Goal: Task Accomplishment & Management: Complete application form

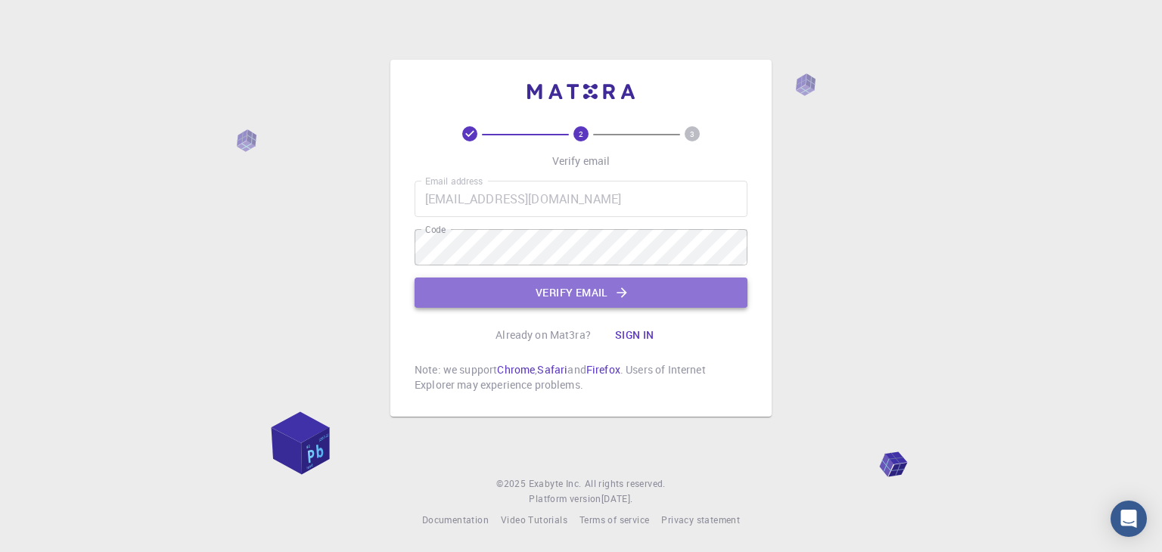
click at [529, 285] on button "Verify email" at bounding box center [580, 293] width 333 height 30
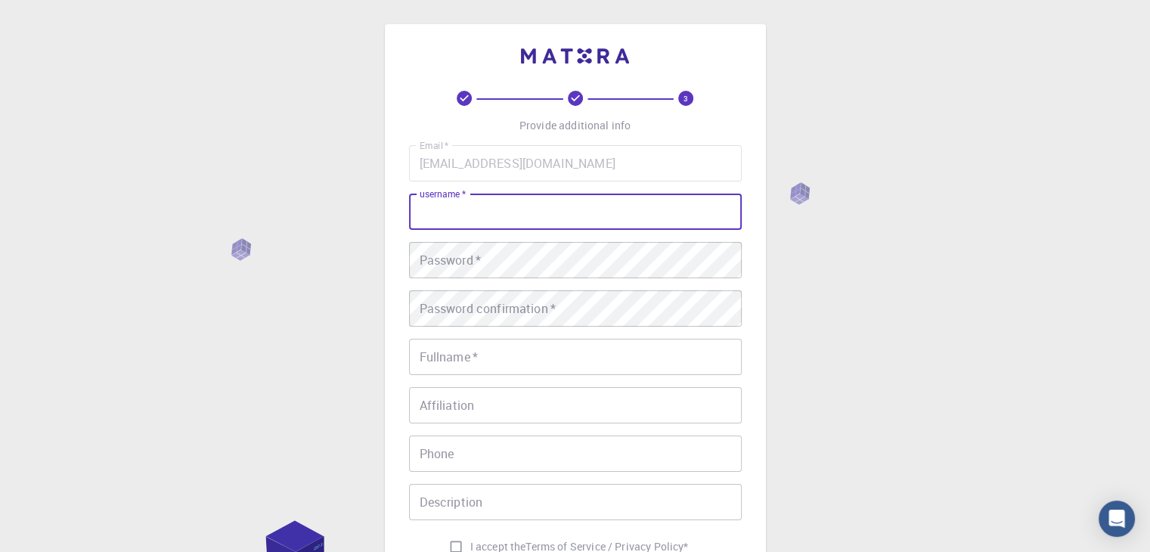
click at [495, 218] on input "username   *" at bounding box center [575, 212] width 333 height 36
type input "T.[PERSON_NAME]"
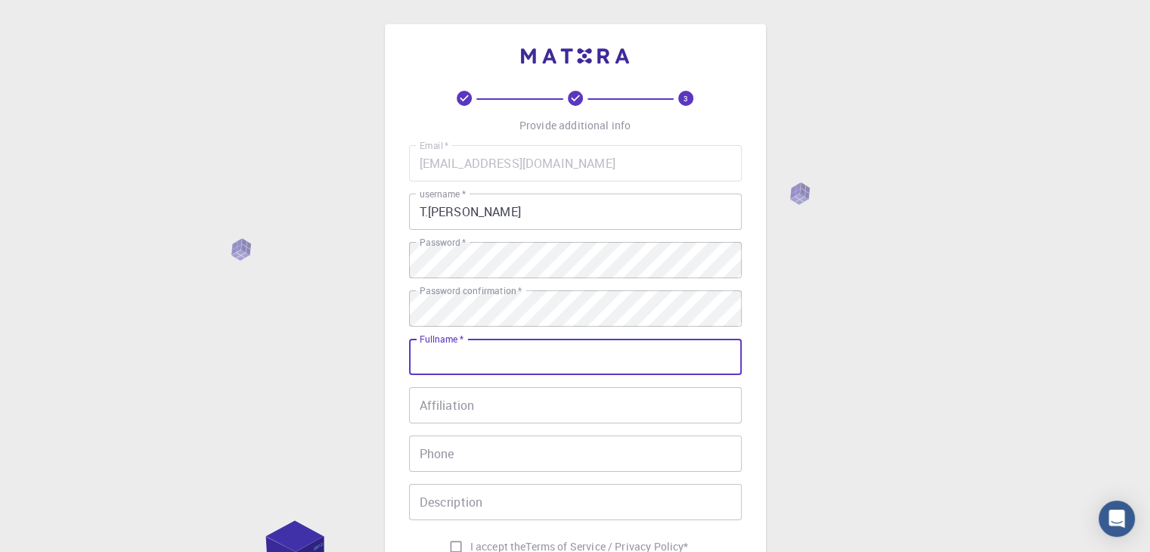
click at [505, 354] on input "Fullname   *" at bounding box center [575, 357] width 333 height 36
type input "[PERSON_NAME]"
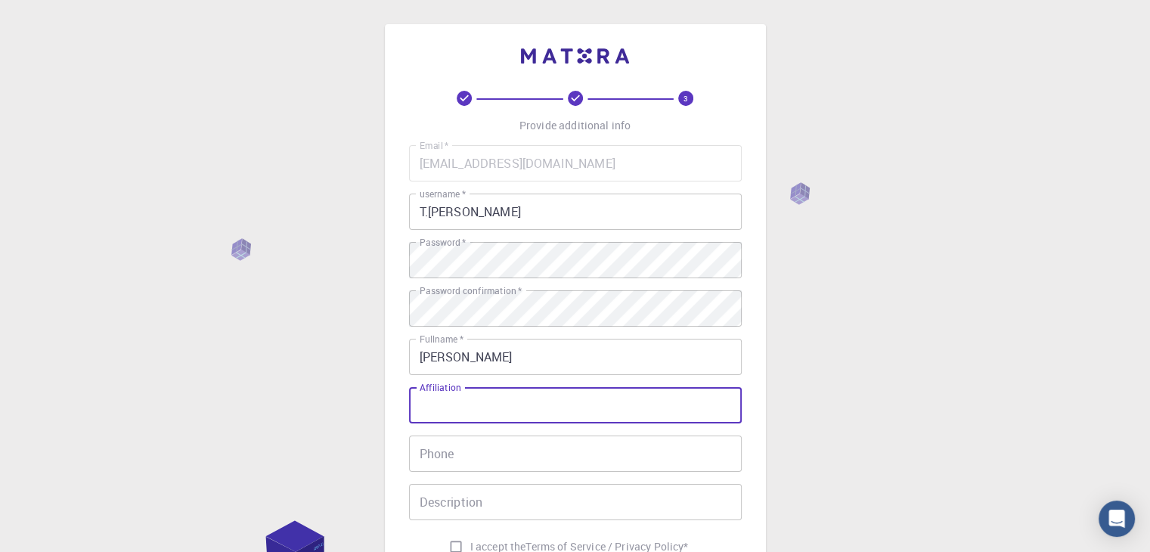
click at [478, 407] on input "Affiliation" at bounding box center [575, 405] width 333 height 36
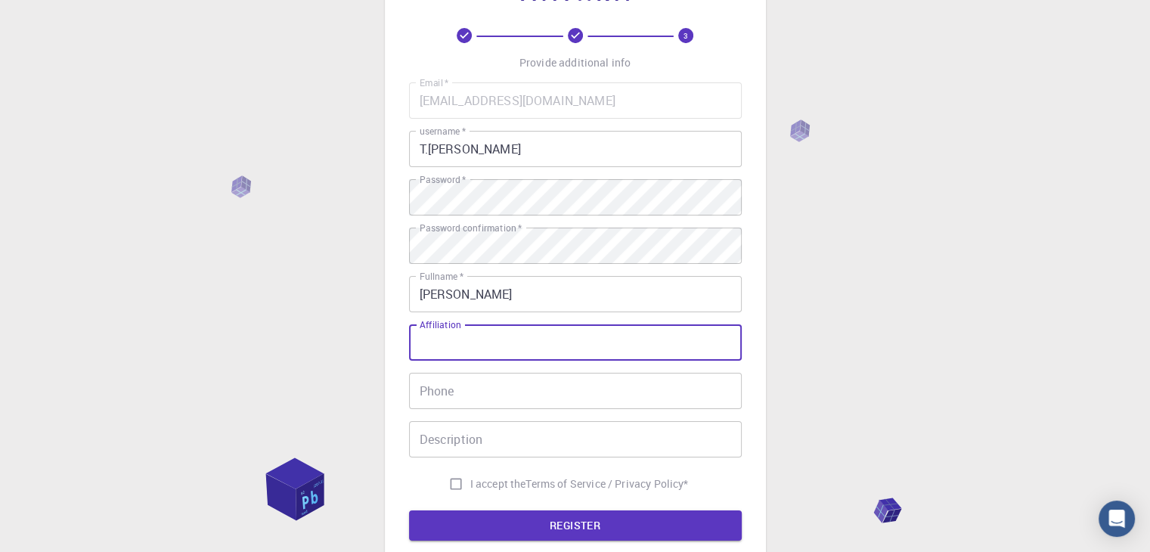
scroll to position [64, 0]
click at [470, 358] on input "Affiliation" at bounding box center [575, 342] width 333 height 36
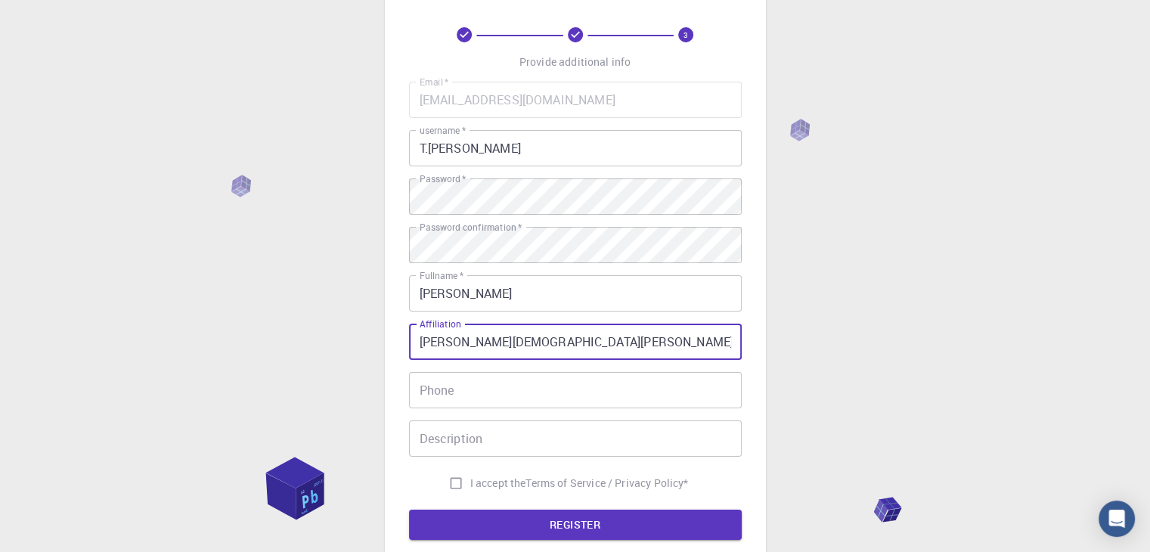
click at [646, 340] on input "[PERSON_NAME][DEMOGRAPHIC_DATA][PERSON_NAME] Engeneering" at bounding box center [575, 342] width 333 height 36
click at [711, 343] on input "[PERSON_NAME] [PERSON_NAME] Engineering" at bounding box center [575, 342] width 333 height 36
type input "[PERSON_NAME] [PERSON_NAME] Engineering College"
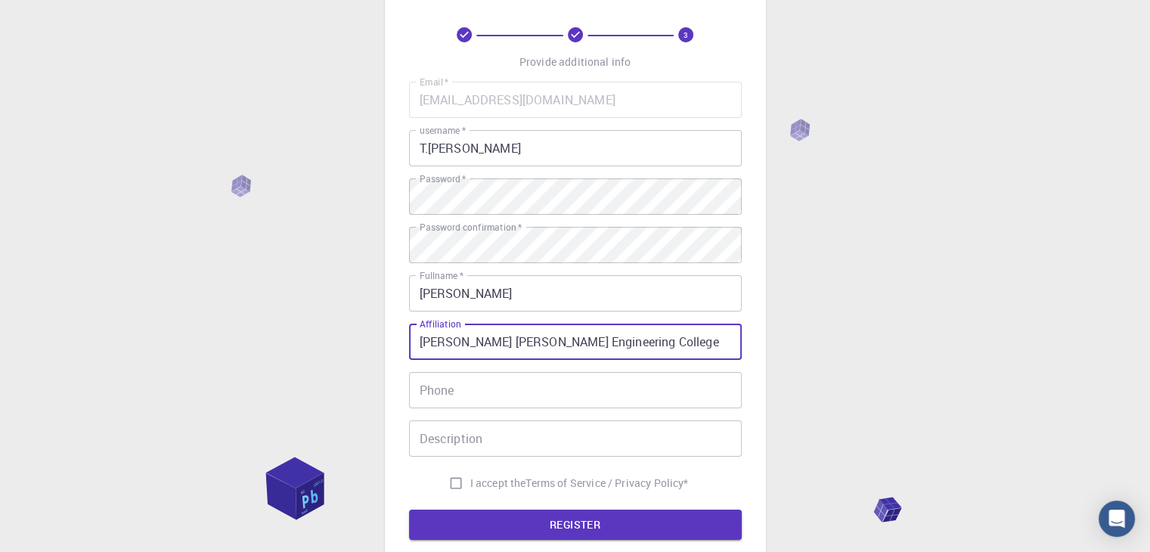
click at [696, 386] on input "Phone" at bounding box center [575, 390] width 333 height 36
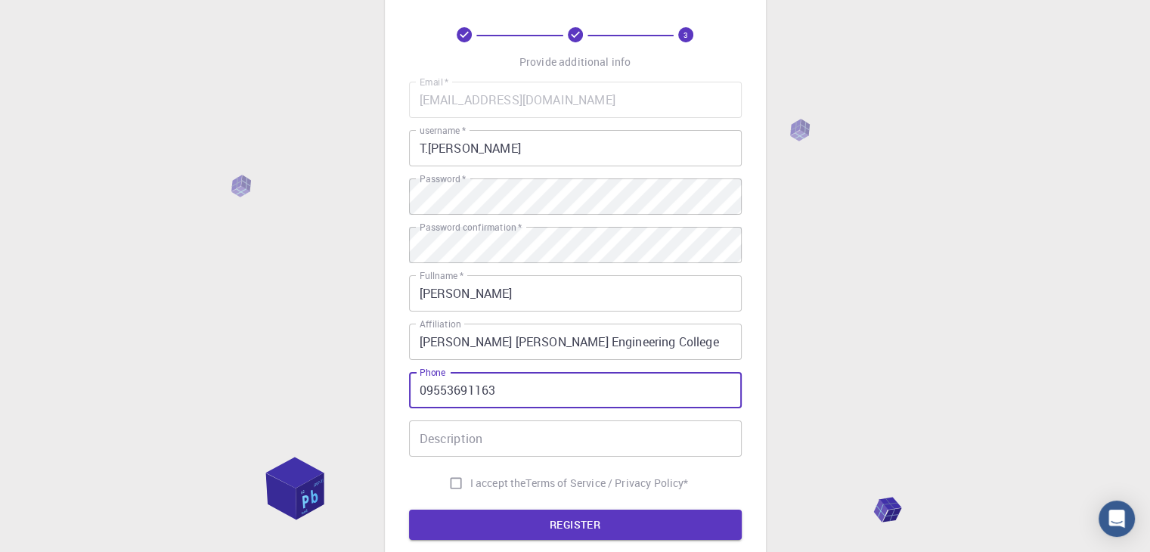
click at [427, 391] on input "09553691163" at bounding box center [575, 390] width 333 height 36
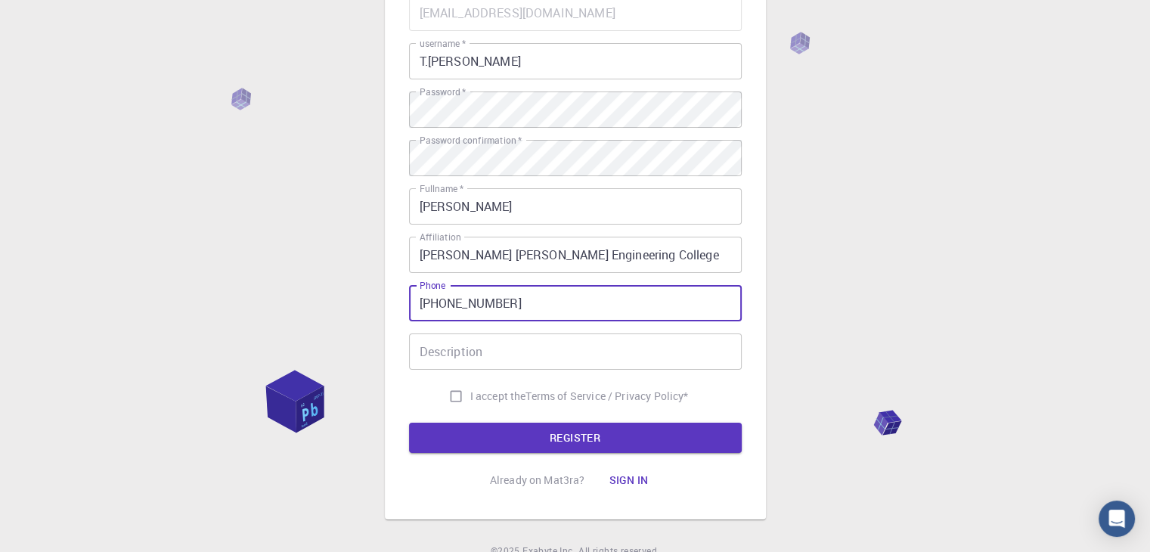
scroll to position [151, 0]
type input "[PHONE_NUMBER]"
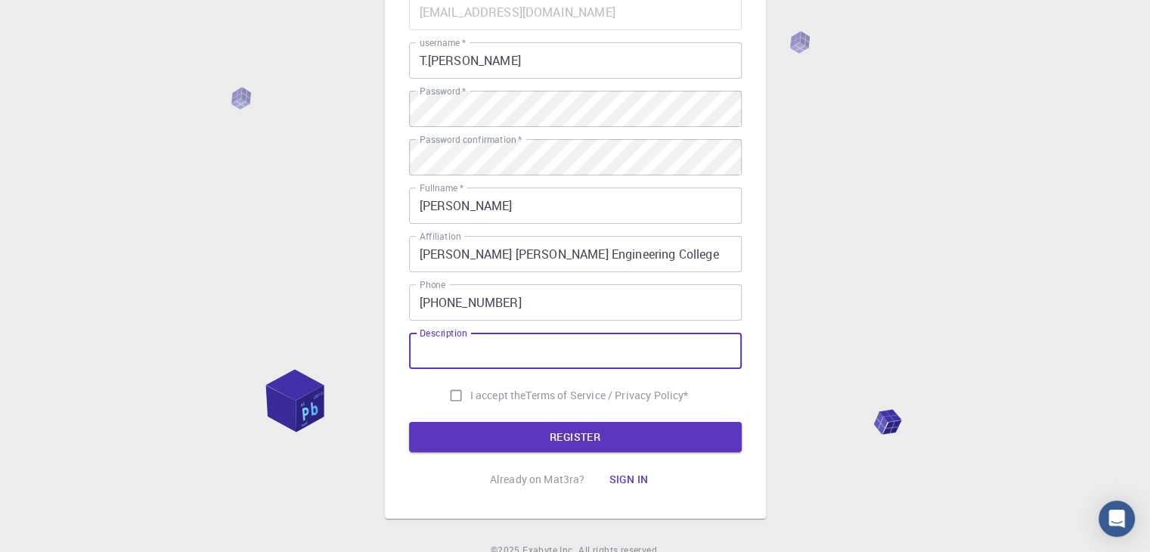
click at [460, 356] on input "Description" at bounding box center [575, 351] width 333 height 36
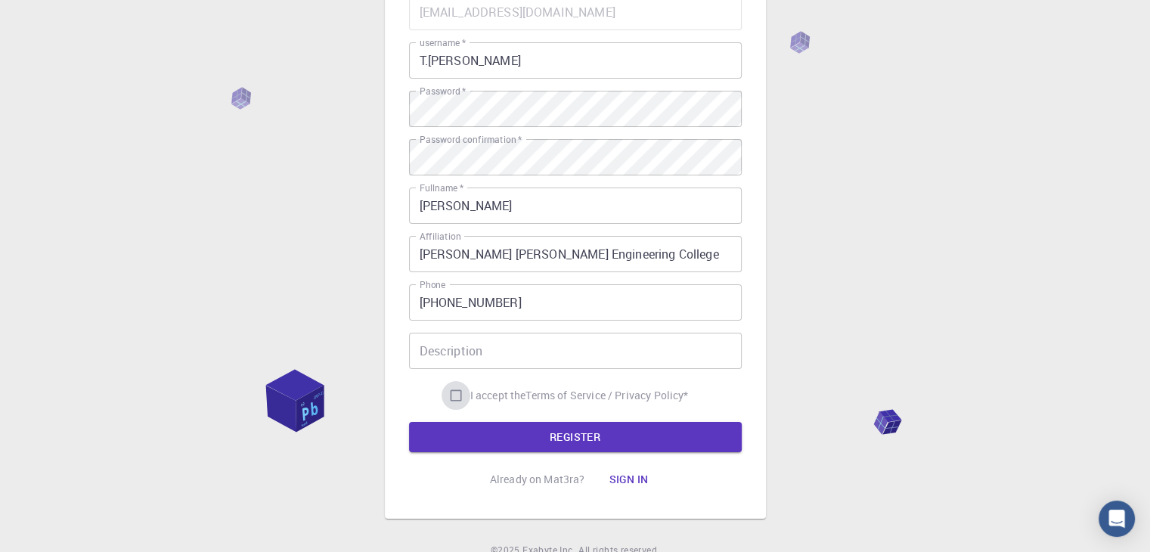
click at [445, 399] on input "I accept the Terms of Service / Privacy Policy *" at bounding box center [456, 395] width 29 height 29
checkbox input "true"
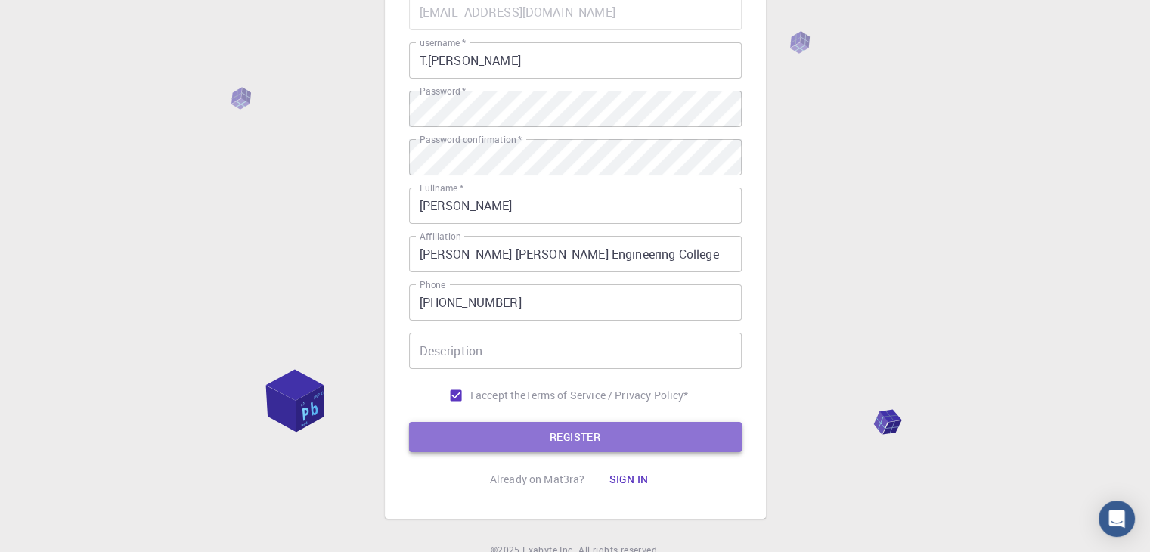
click at [467, 439] on button "REGISTER" at bounding box center [575, 437] width 333 height 30
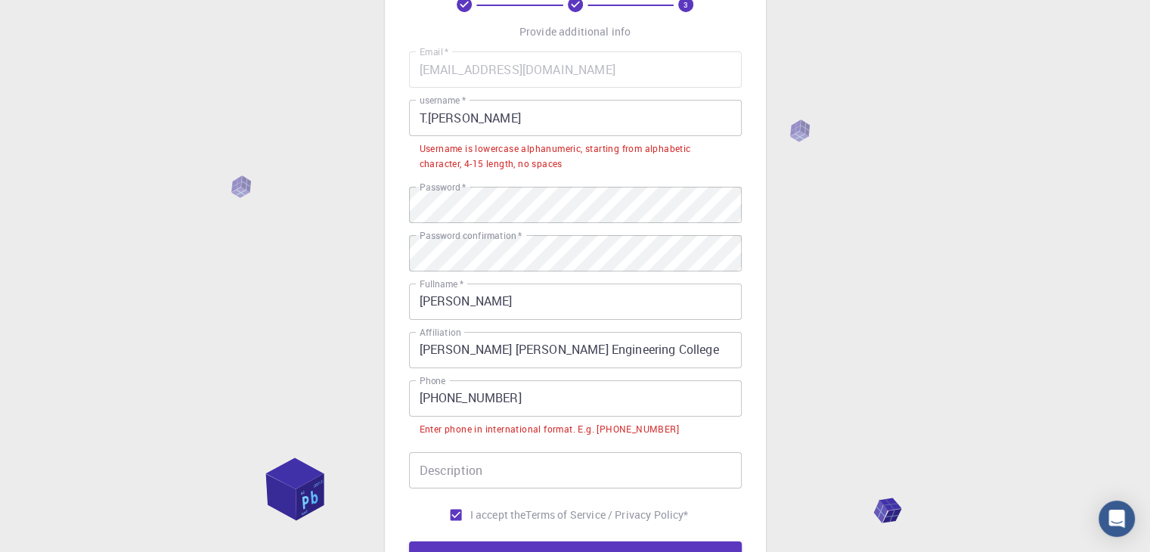
scroll to position [88, 0]
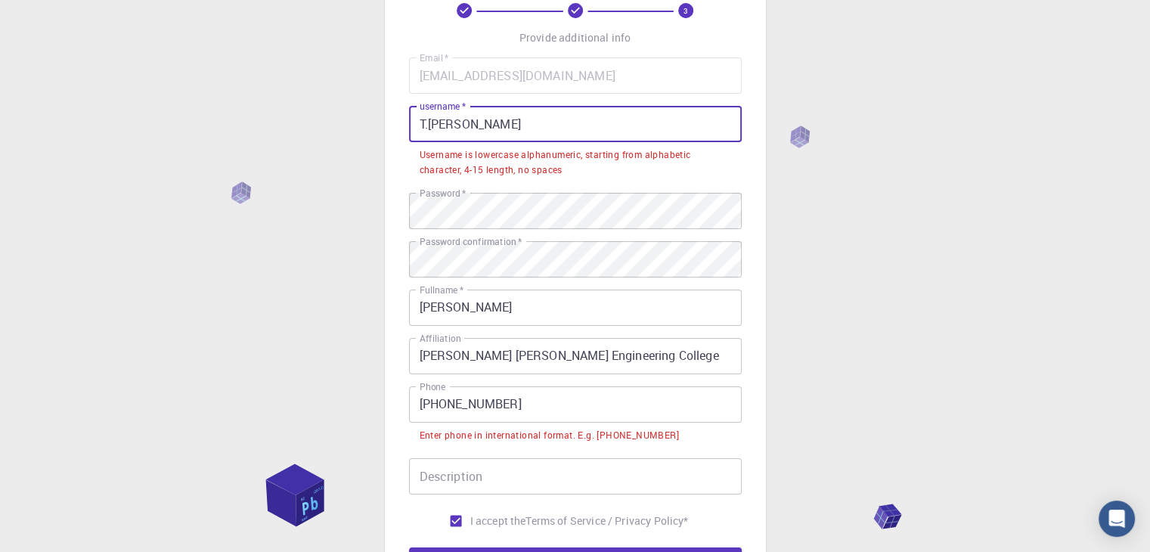
click at [530, 132] on input "T.[PERSON_NAME]" at bounding box center [575, 124] width 333 height 36
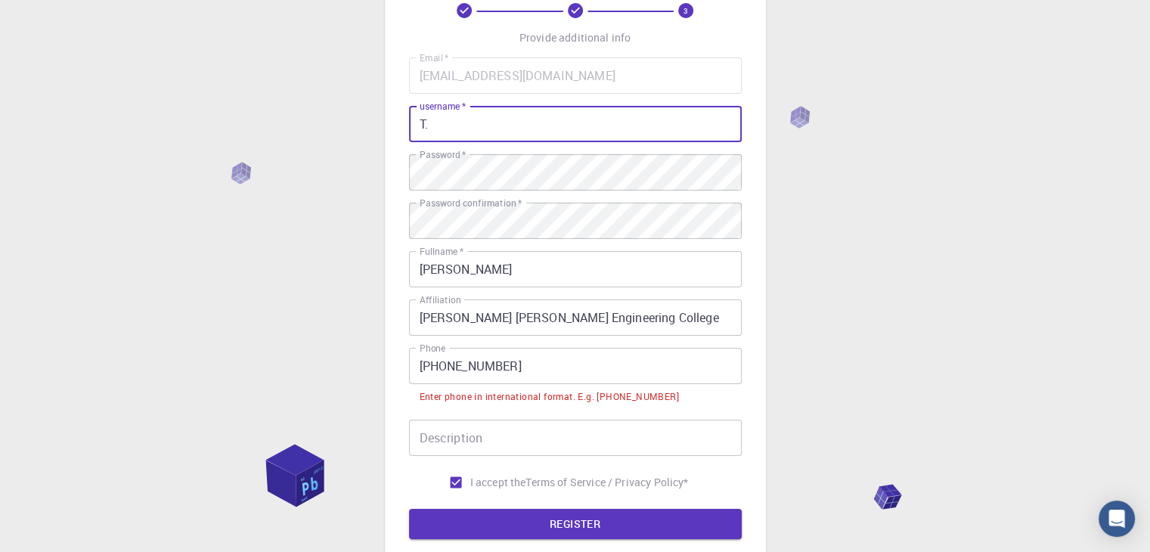
type input "T"
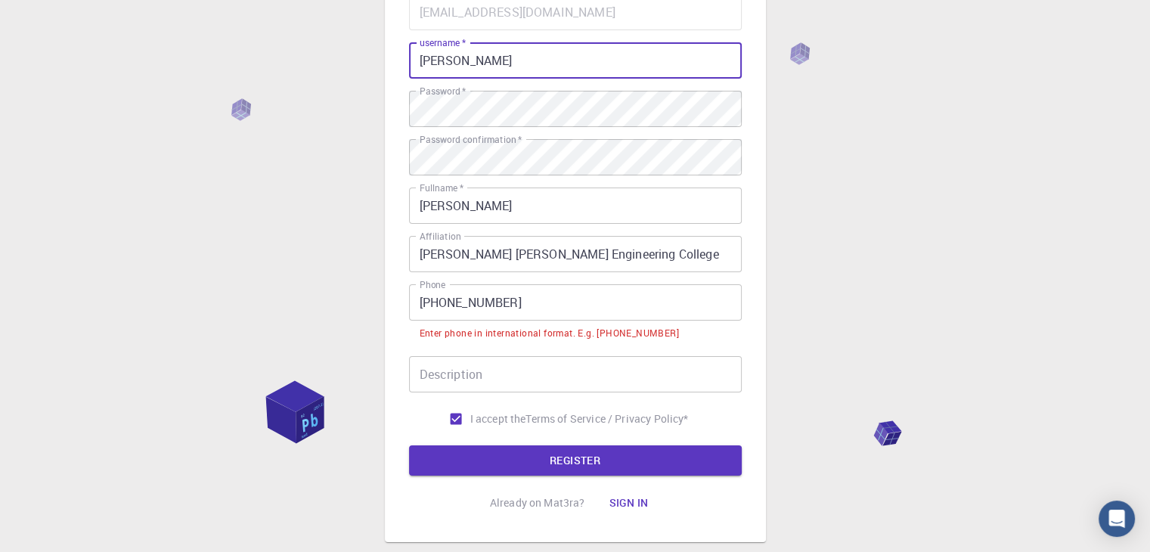
scroll to position [241, 0]
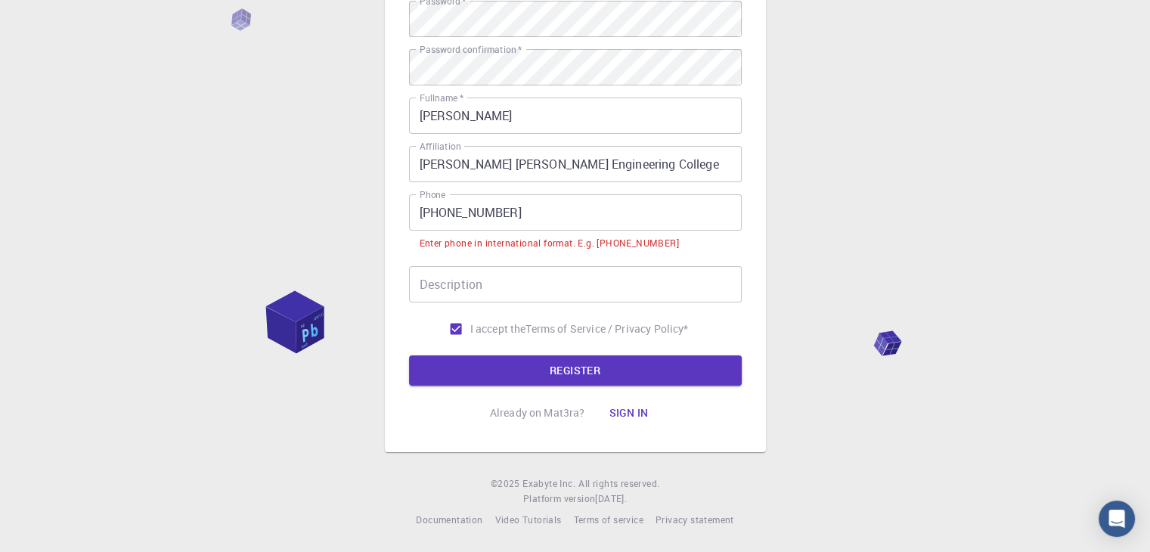
type input "[PERSON_NAME]"
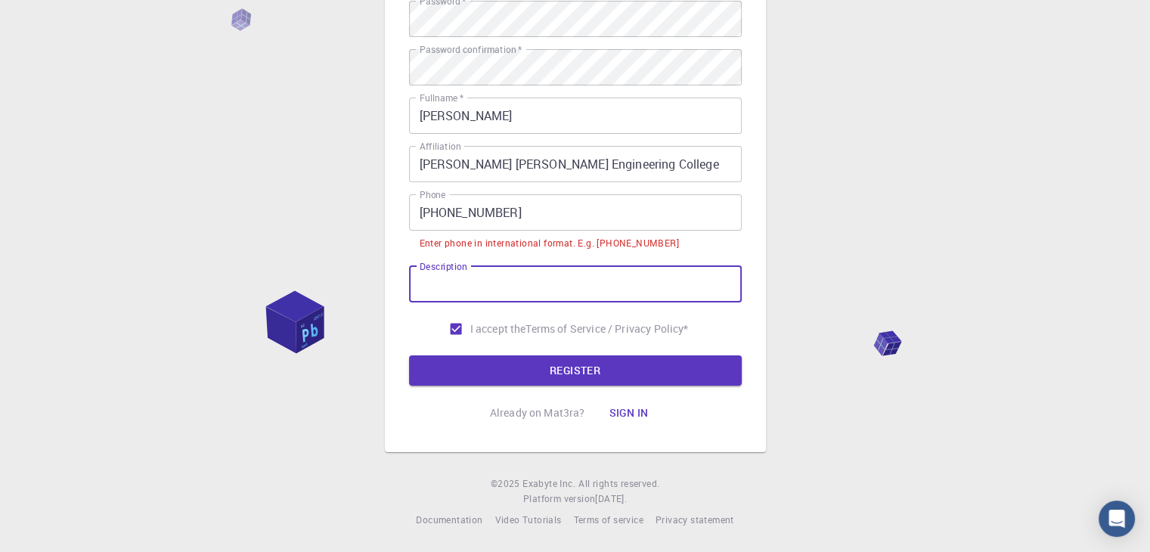
click at [476, 285] on input "Description" at bounding box center [575, 284] width 333 height 36
type input "[PHONE_NUMBER]"
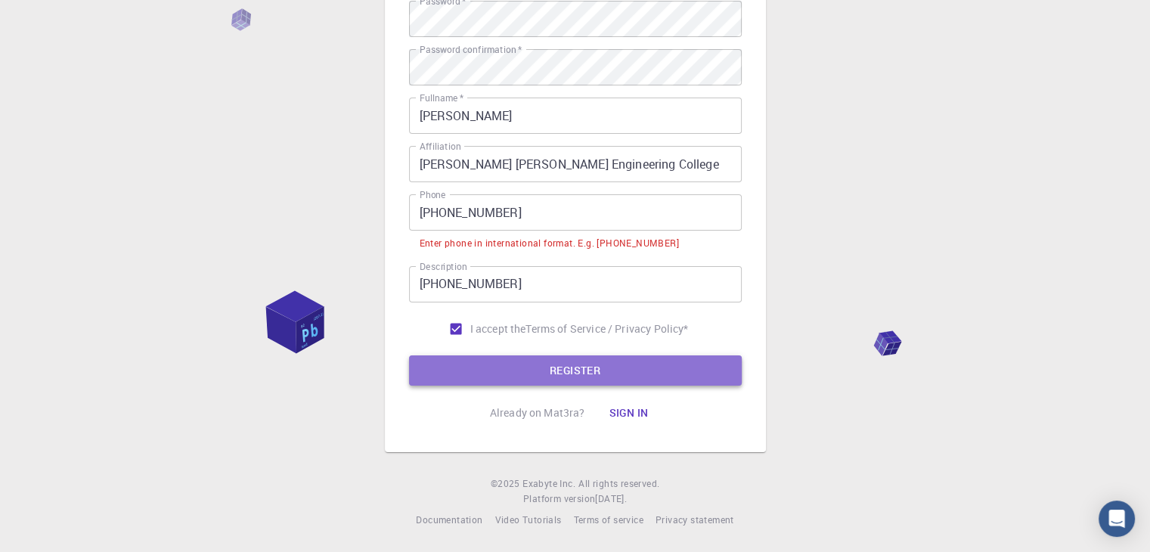
click at [515, 372] on button "REGISTER" at bounding box center [575, 370] width 333 height 30
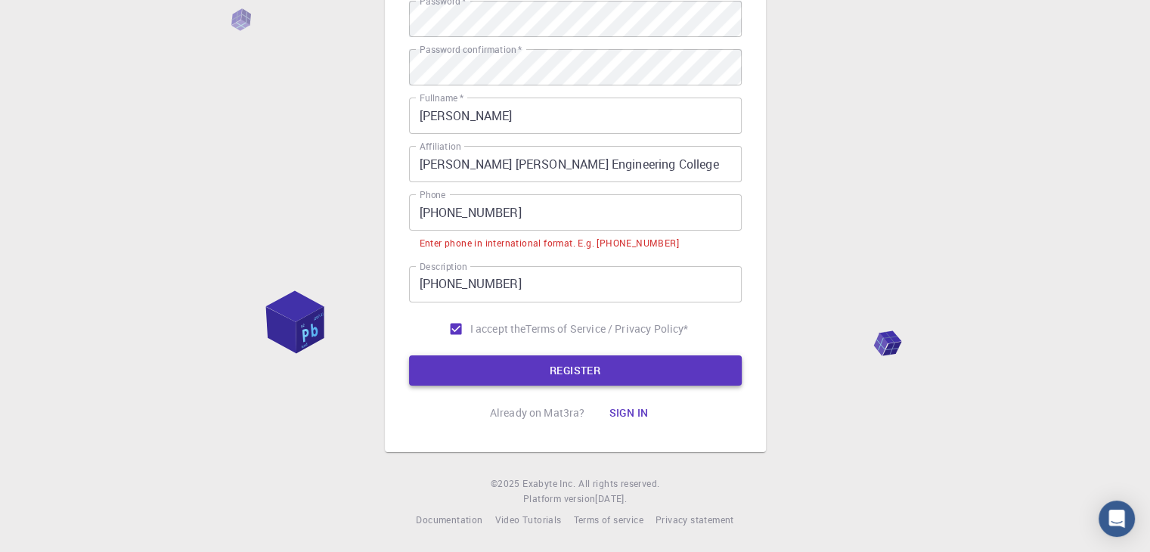
click at [515, 372] on button "REGISTER" at bounding box center [575, 370] width 333 height 30
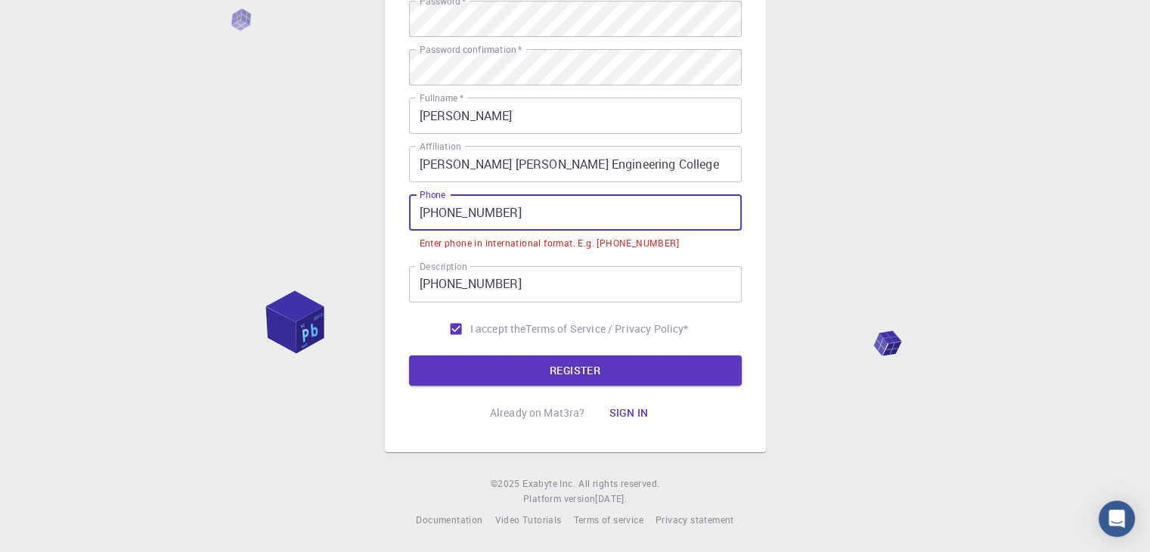
click at [440, 220] on input "[PHONE_NUMBER]" at bounding box center [575, 212] width 333 height 36
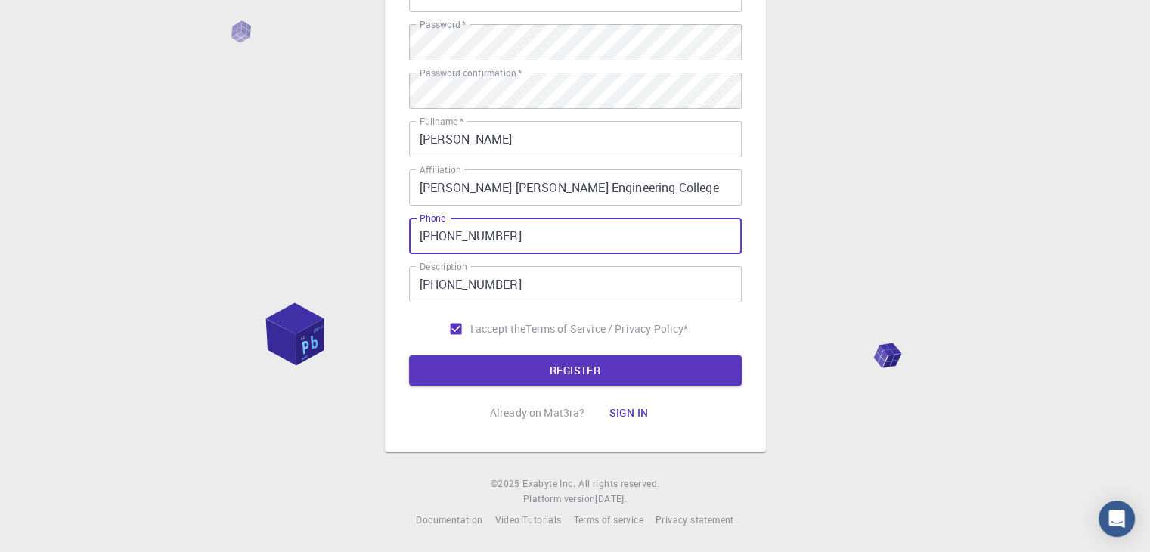
scroll to position [218, 0]
type input "9553691163"
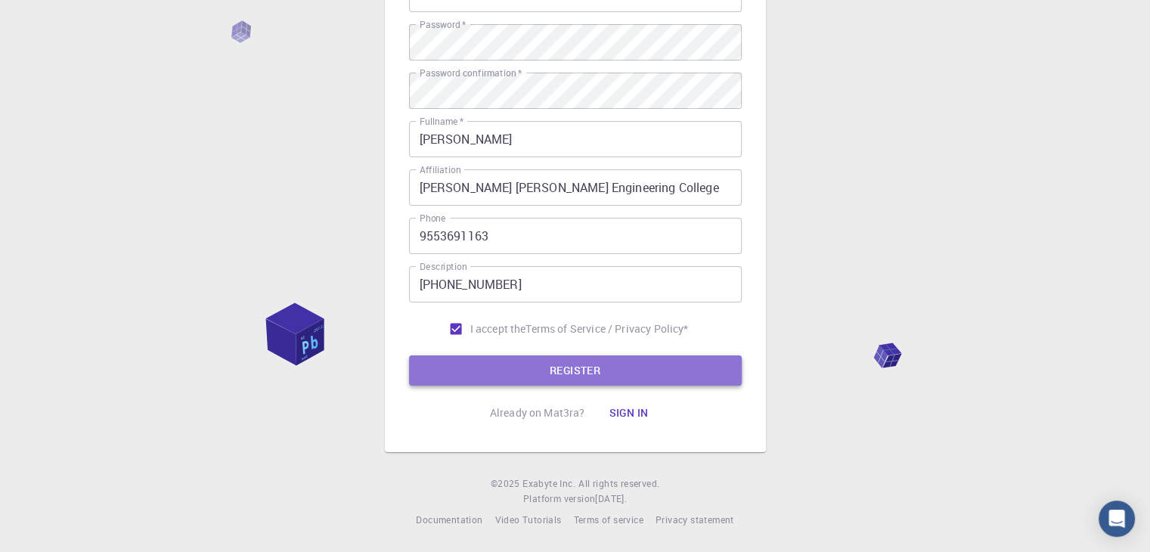
click at [578, 372] on button "REGISTER" at bounding box center [575, 370] width 333 height 30
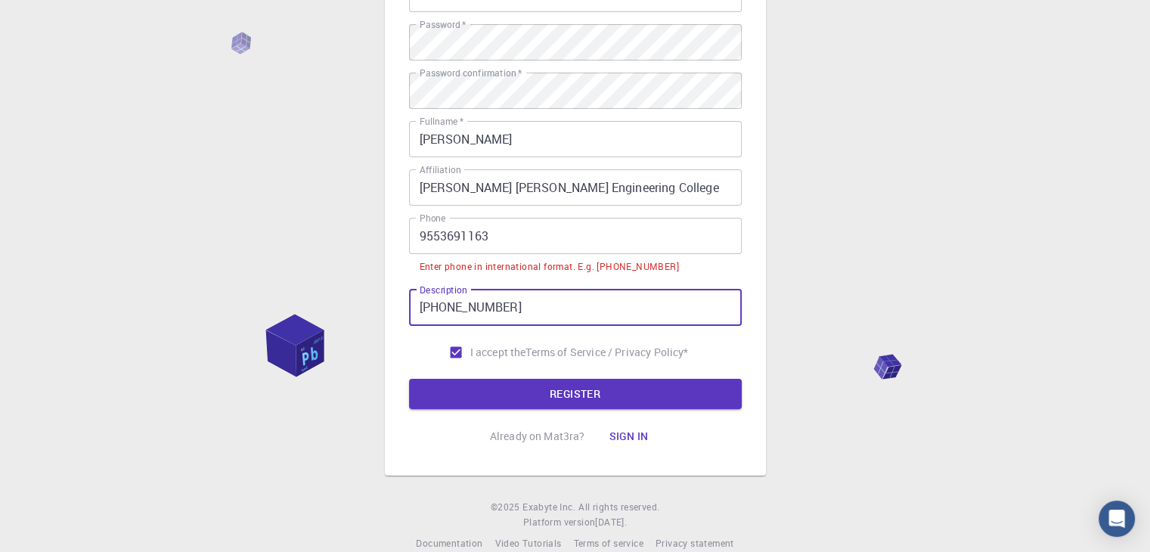
click at [445, 305] on input "[PHONE_NUMBER]" at bounding box center [575, 308] width 333 height 36
type input "[PHONE_NUMBER]"
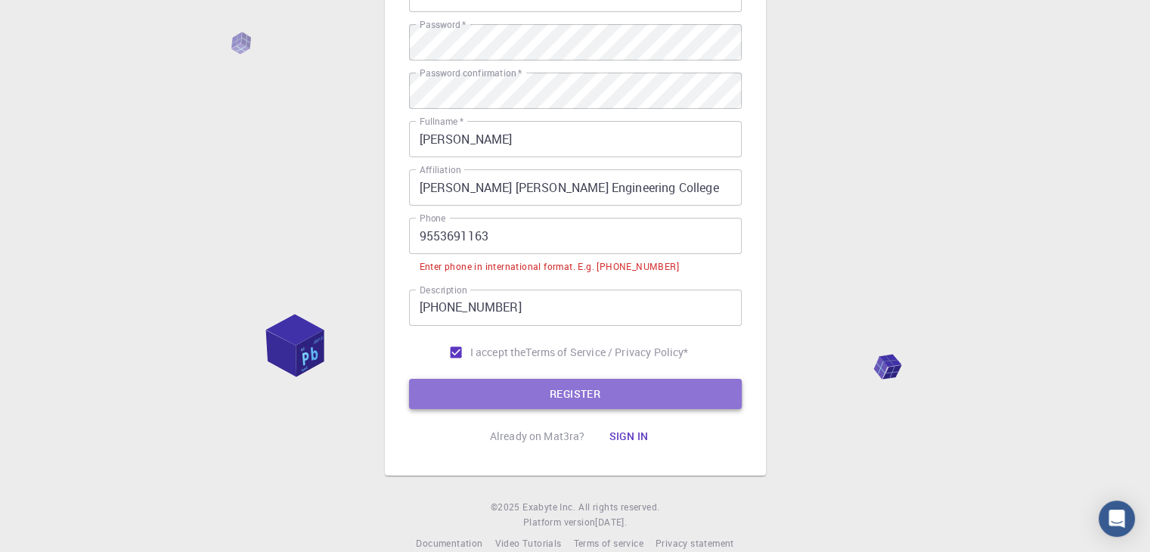
click at [542, 385] on button "REGISTER" at bounding box center [575, 394] width 333 height 30
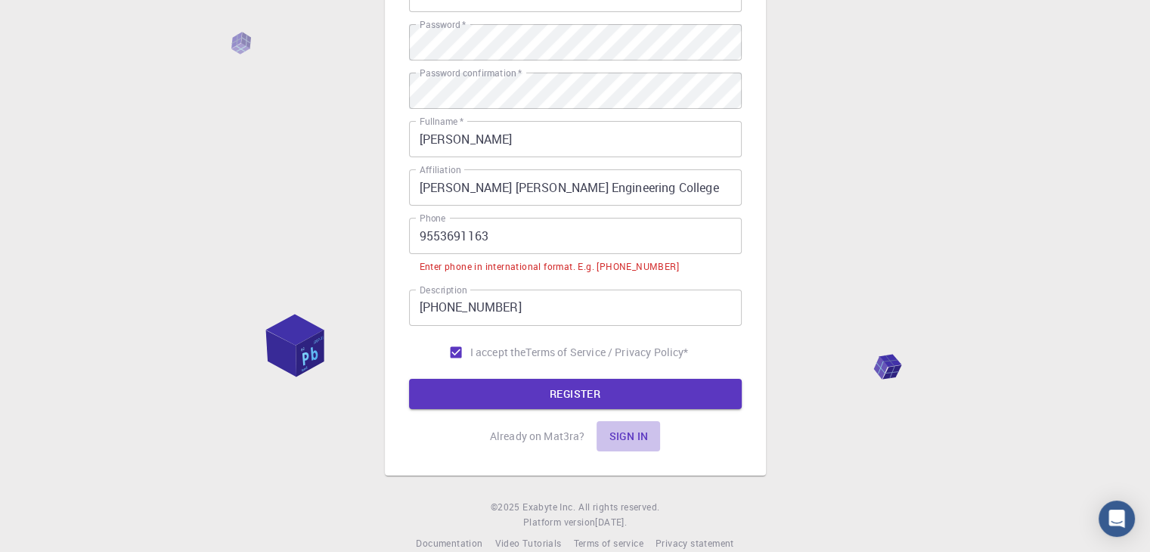
click at [639, 438] on button "Sign in" at bounding box center [629, 436] width 64 height 30
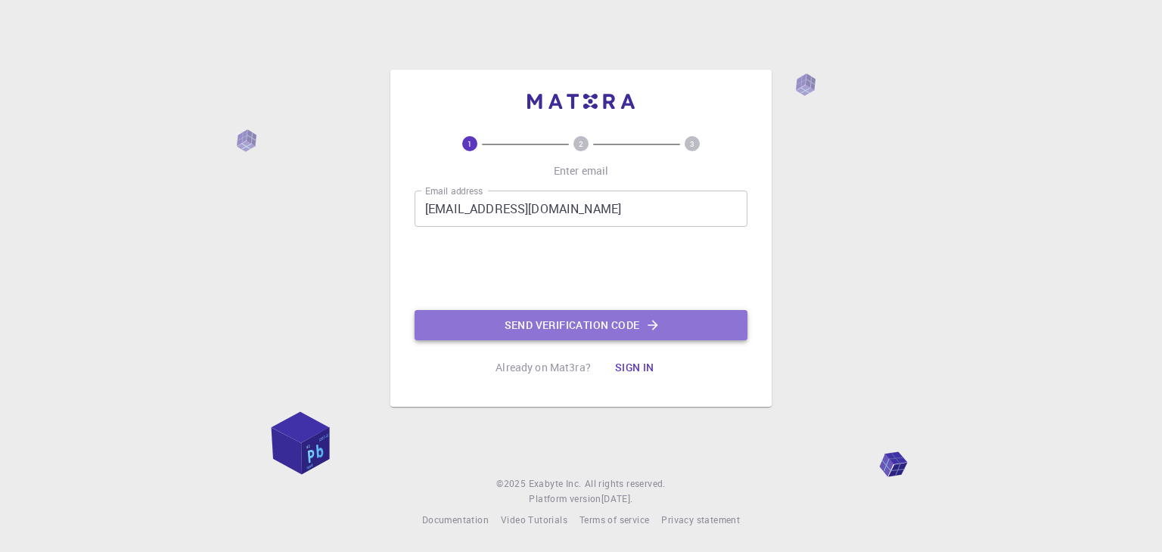
click at [517, 319] on button "Send verification code" at bounding box center [580, 325] width 333 height 30
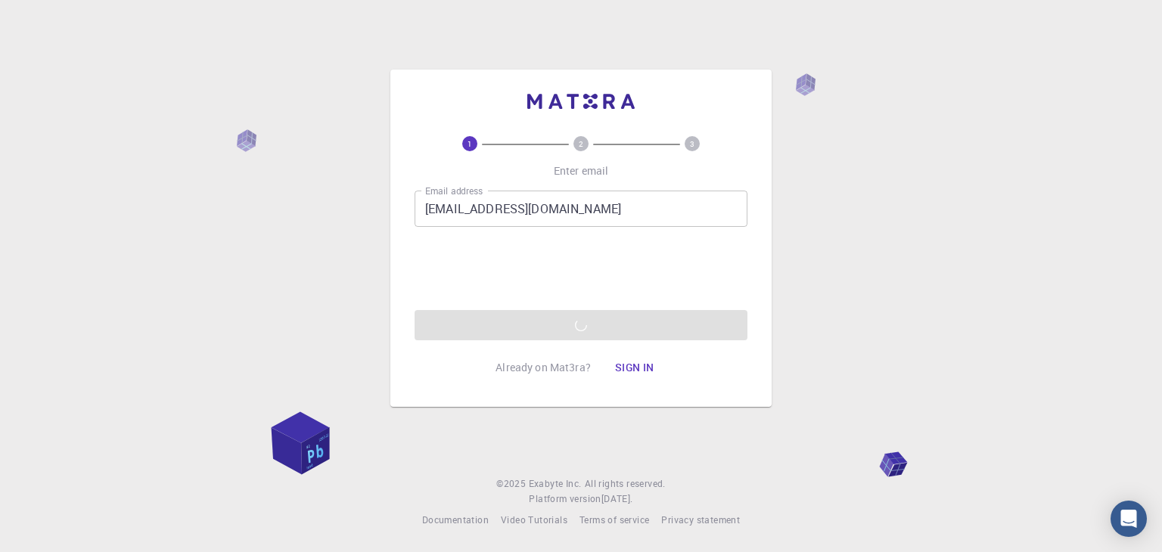
click at [851, 470] on div "1 2 3 Enter email Email address [EMAIL_ADDRESS][DOMAIN_NAME] Email address Send…" at bounding box center [581, 276] width 1162 height 552
drag, startPoint x: 517, startPoint y: 297, endPoint x: 405, endPoint y: 291, distance: 112.1
click at [405, 291] on div "1 2 3 Enter email Email address [EMAIL_ADDRESS][DOMAIN_NAME] Email address Send…" at bounding box center [580, 238] width 381 height 337
